Goal: Navigation & Orientation: Find specific page/section

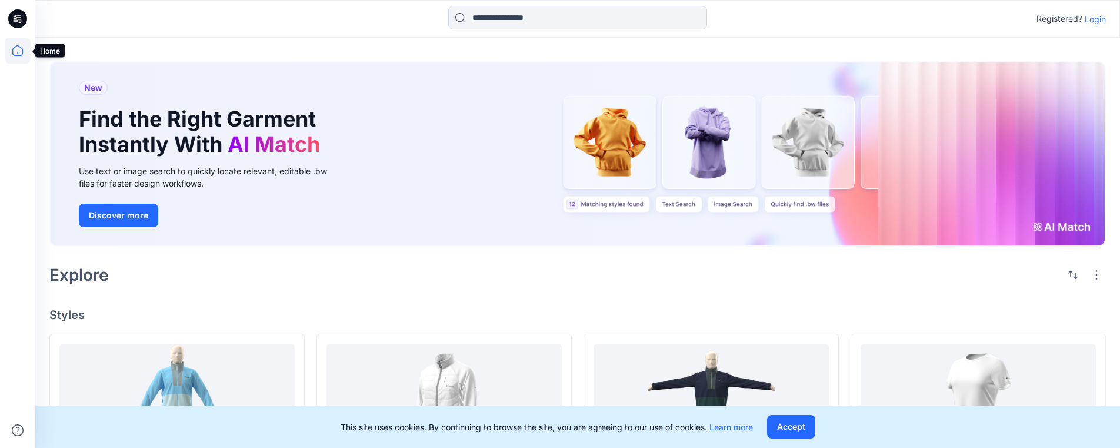
click at [23, 51] on icon at bounding box center [17, 50] width 11 height 11
click at [20, 50] on icon at bounding box center [18, 51] width 26 height 26
click at [1101, 17] on p "Login" at bounding box center [1095, 19] width 21 height 12
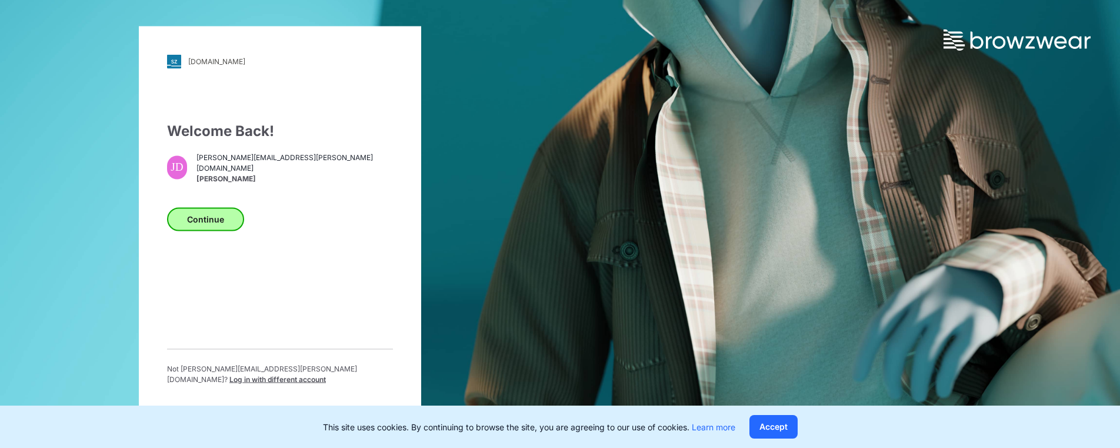
click at [208, 217] on button "Continue" at bounding box center [205, 219] width 77 height 24
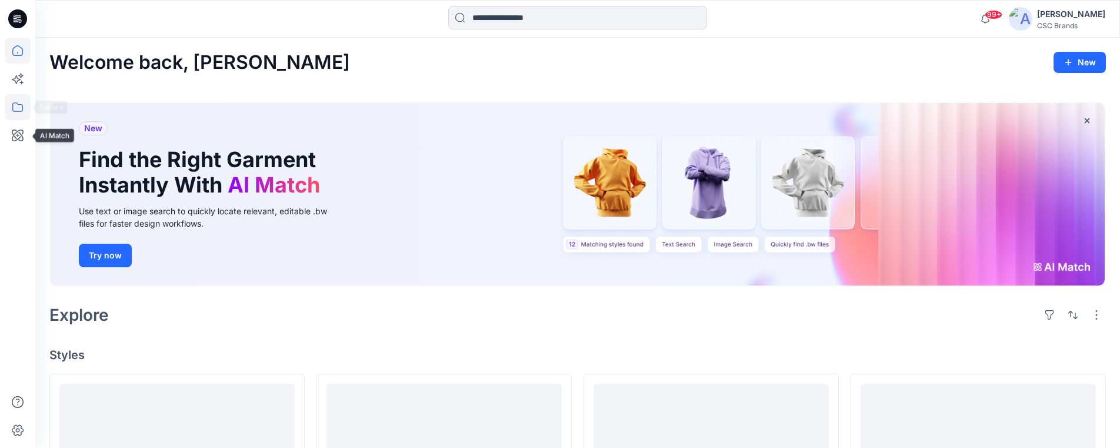
click at [19, 113] on icon at bounding box center [18, 107] width 26 height 26
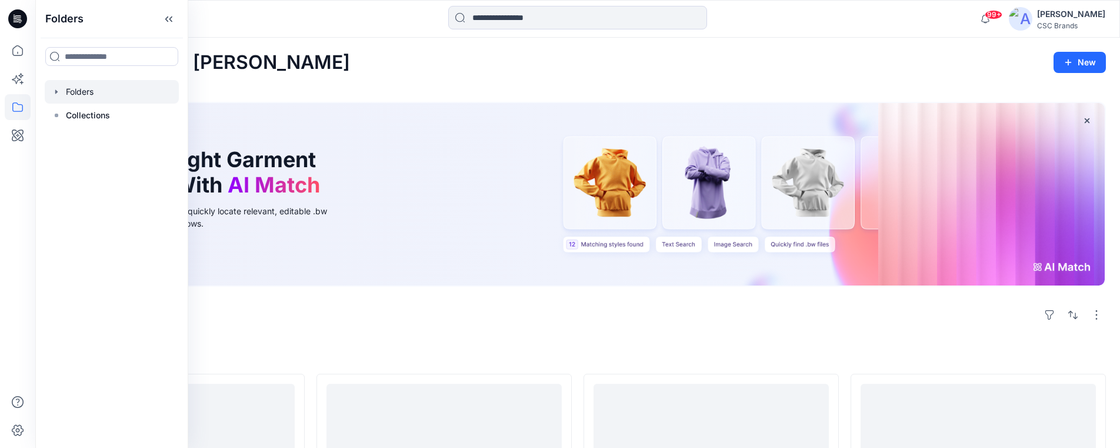
click at [85, 94] on div at bounding box center [112, 92] width 134 height 24
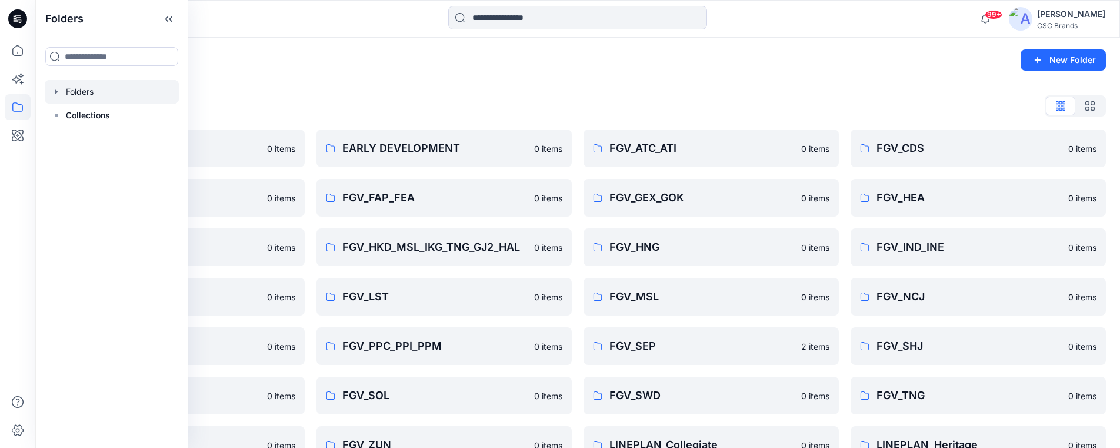
click at [275, 76] on div "Folders New Folder" at bounding box center [577, 60] width 1085 height 45
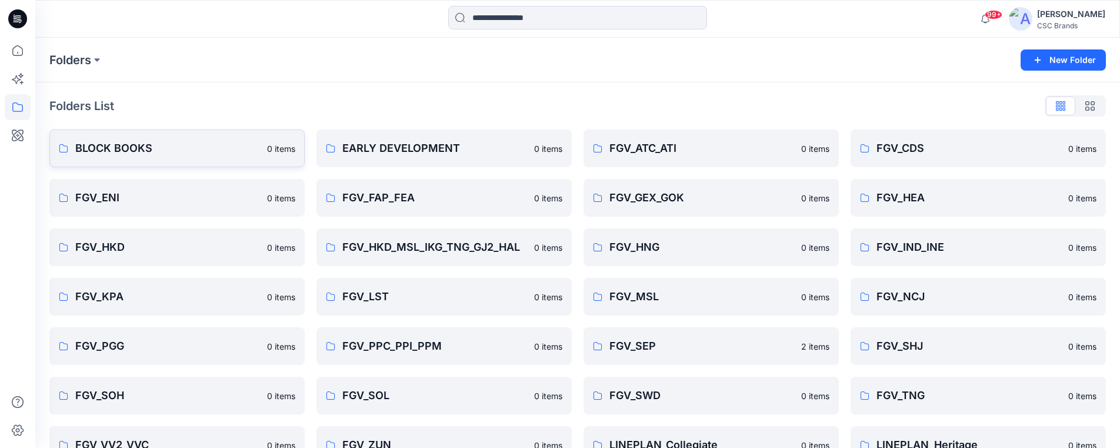
click at [138, 151] on p "BLOCK BOOKS" at bounding box center [167, 148] width 185 height 16
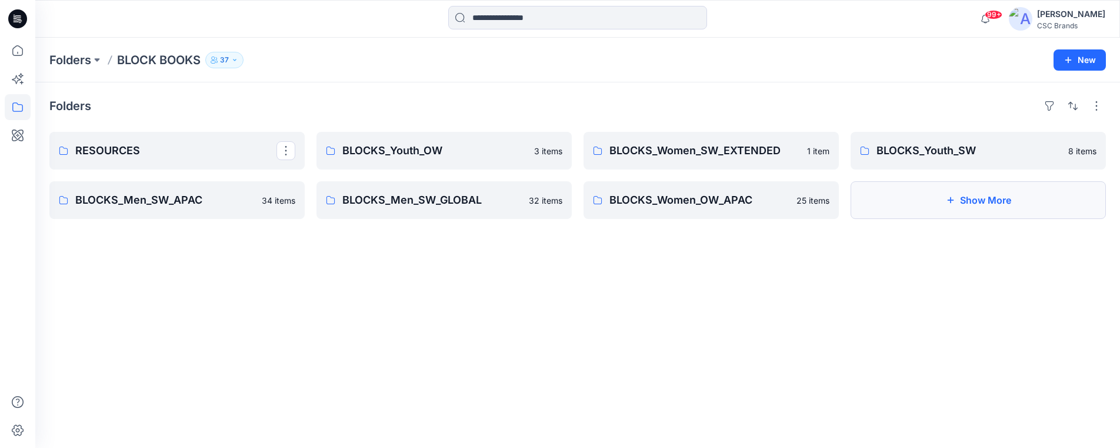
click at [941, 202] on button "Show More" at bounding box center [978, 200] width 255 height 38
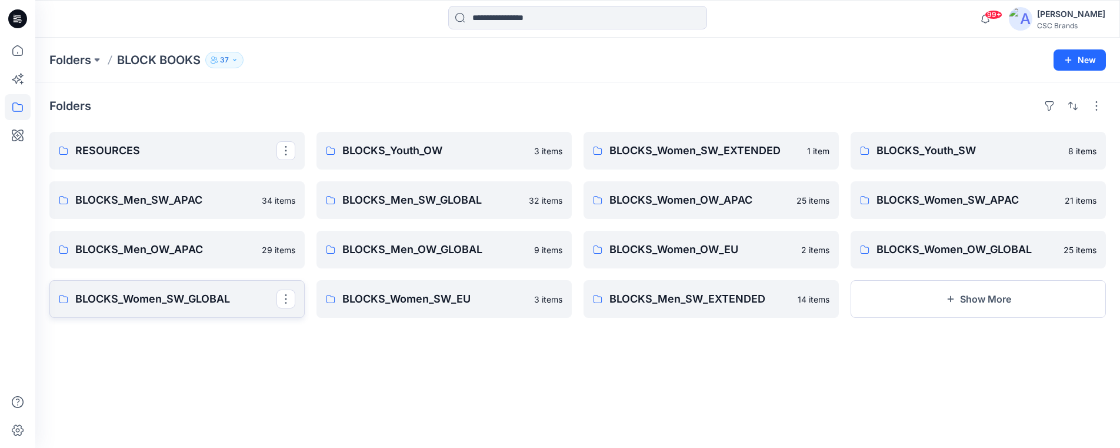
click at [178, 301] on p "BLOCKS_Women_SW_GLOBAL" at bounding box center [175, 299] width 201 height 16
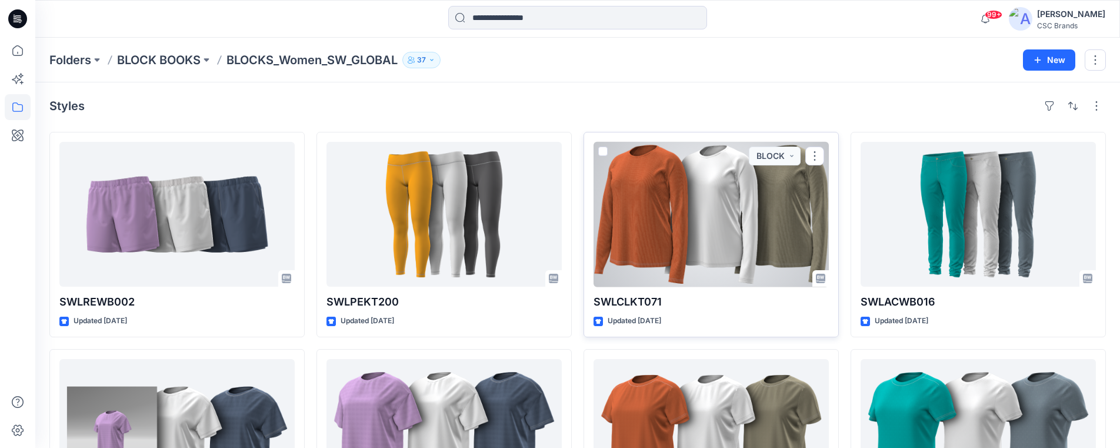
click at [662, 253] on div at bounding box center [711, 214] width 235 height 145
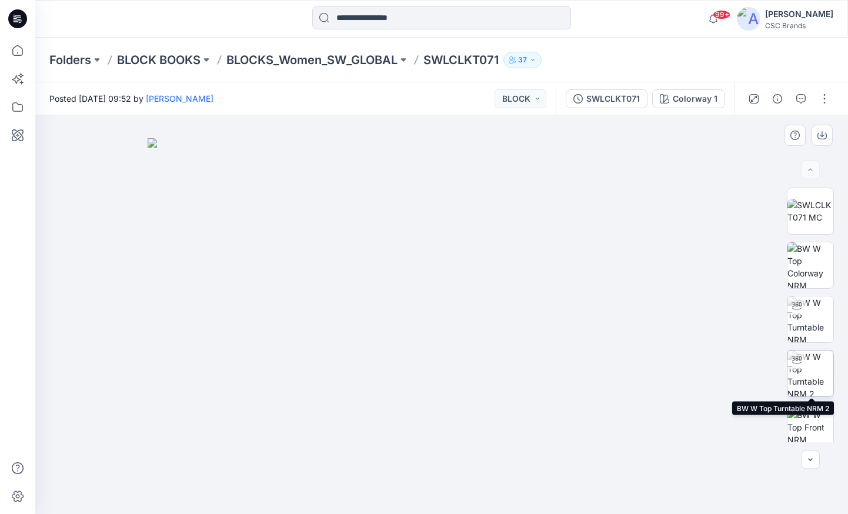
click at [818, 382] on img at bounding box center [811, 374] width 46 height 46
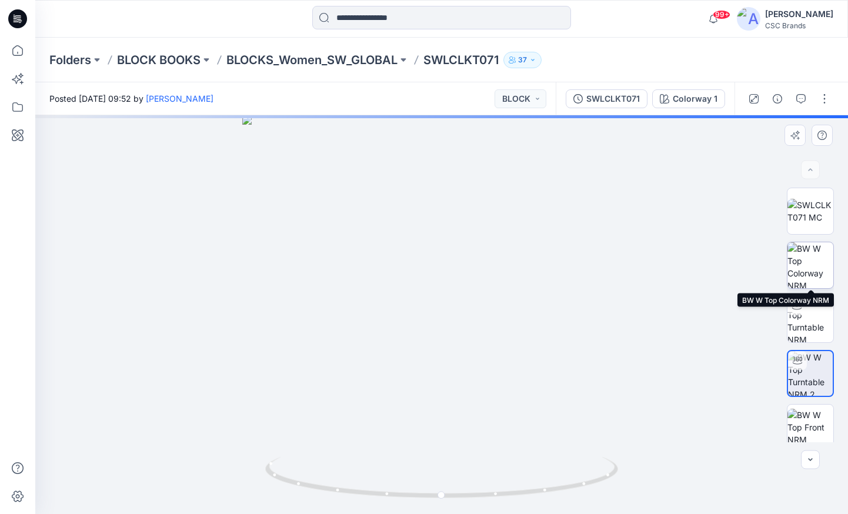
click at [806, 255] on img at bounding box center [811, 265] width 46 height 46
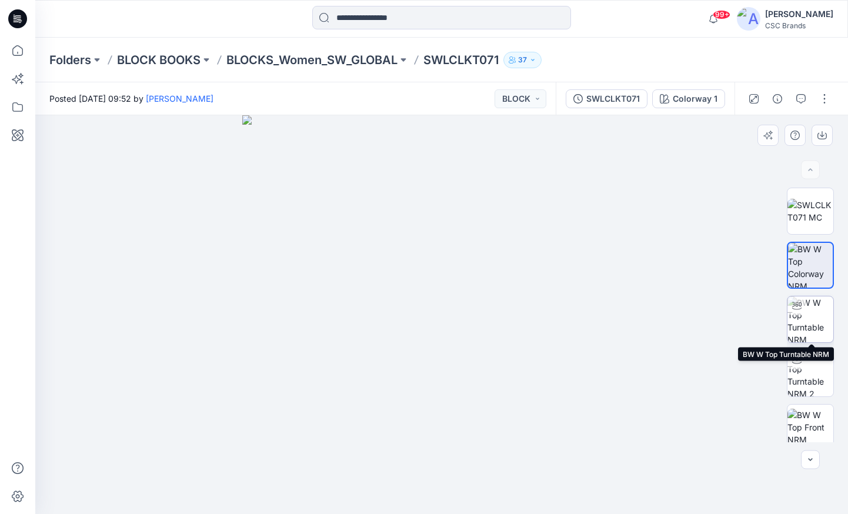
click at [810, 331] on img at bounding box center [811, 319] width 46 height 46
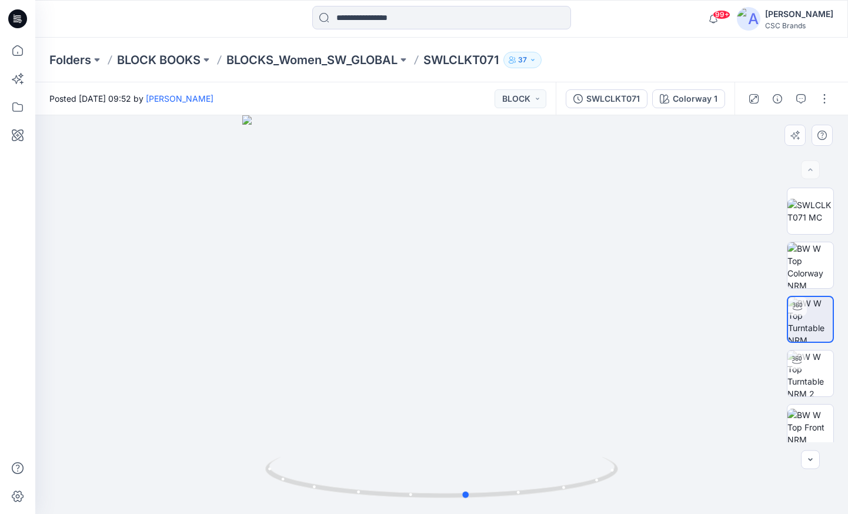
drag, startPoint x: 484, startPoint y: 386, endPoint x: 509, endPoint y: 333, distance: 59.2
click at [509, 333] on div at bounding box center [441, 314] width 813 height 399
click at [825, 218] on img at bounding box center [811, 211] width 46 height 25
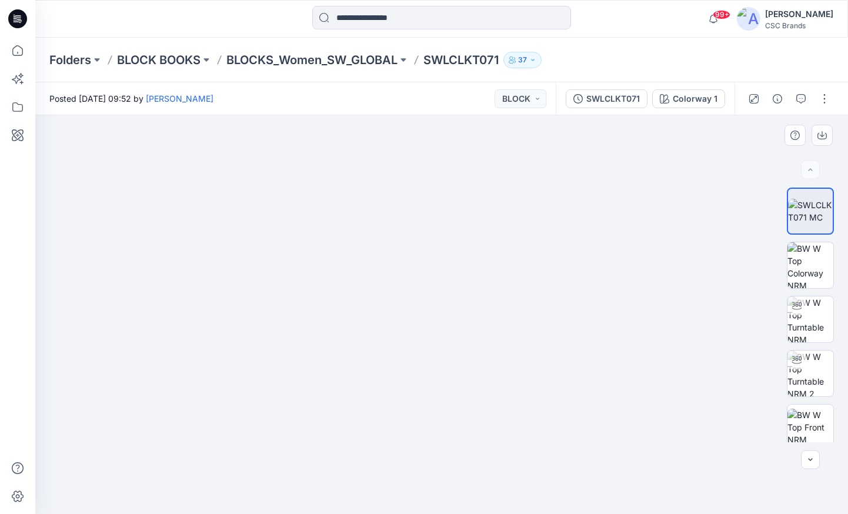
drag, startPoint x: 401, startPoint y: 276, endPoint x: 403, endPoint y: 172, distance: 104.1
click at [403, 172] on img at bounding box center [443, 171] width 955 height 685
